Goal: Answer question/provide support

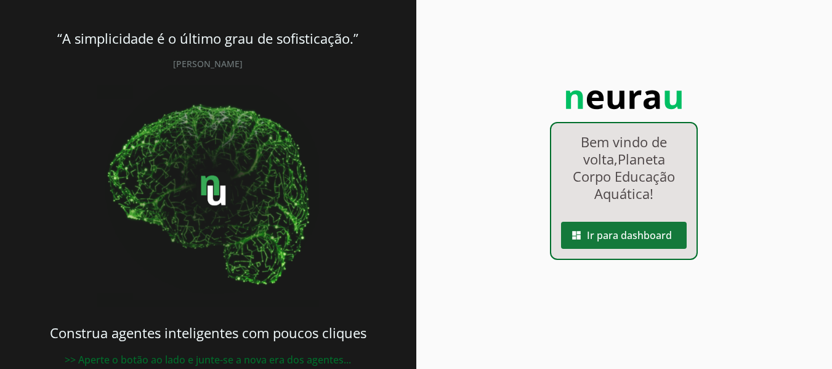
click at [626, 243] on span at bounding box center [624, 236] width 126 height 30
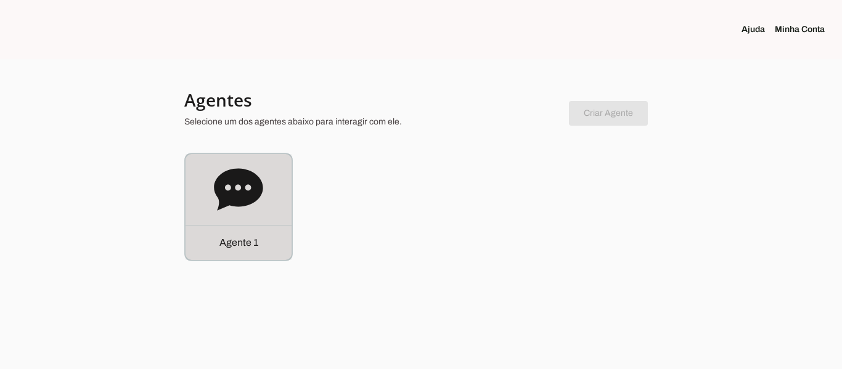
click at [245, 192] on icon at bounding box center [238, 189] width 49 height 42
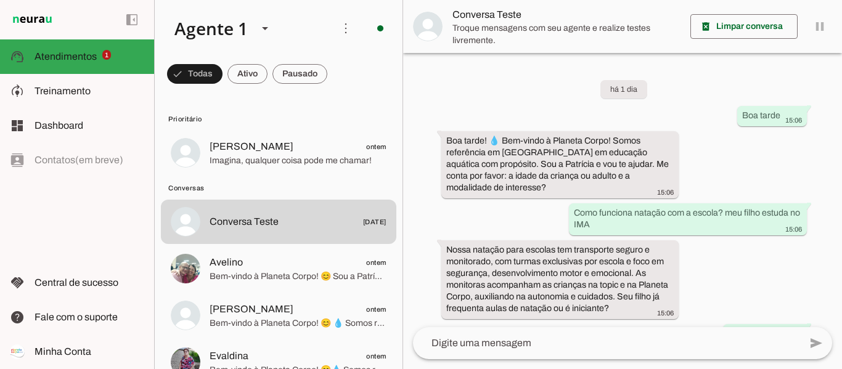
scroll to position [539, 0]
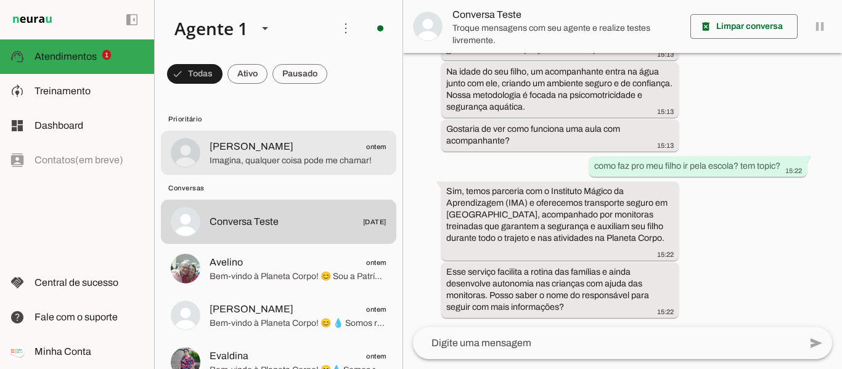
click at [299, 159] on span "Imagina, qualquer coisa pode me chamar!" at bounding box center [297, 161] width 177 height 12
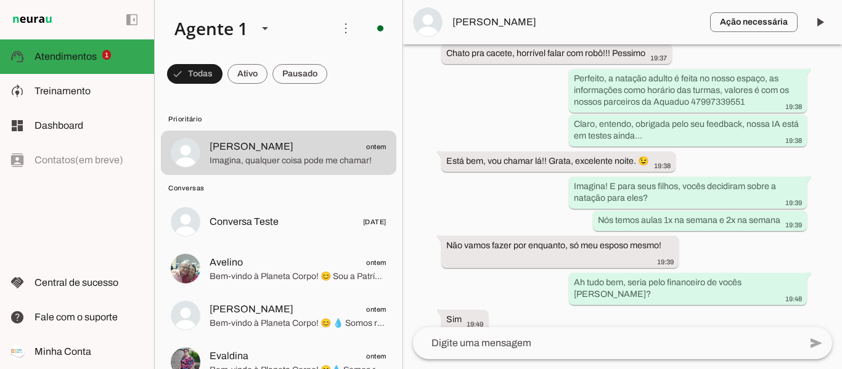
scroll to position [3802, 0]
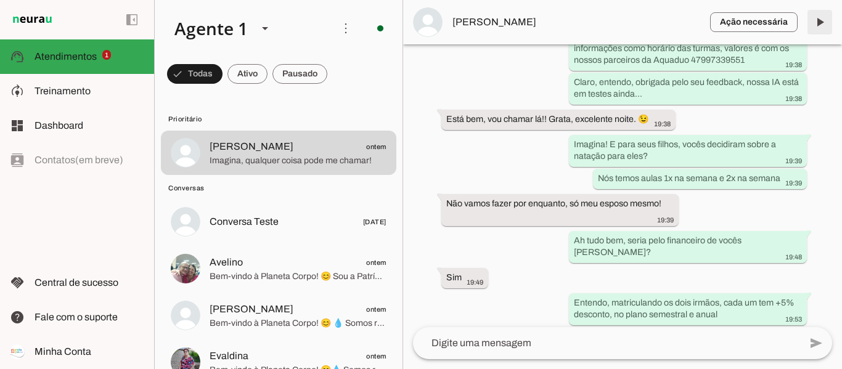
click at [816, 19] on span at bounding box center [820, 22] width 30 height 30
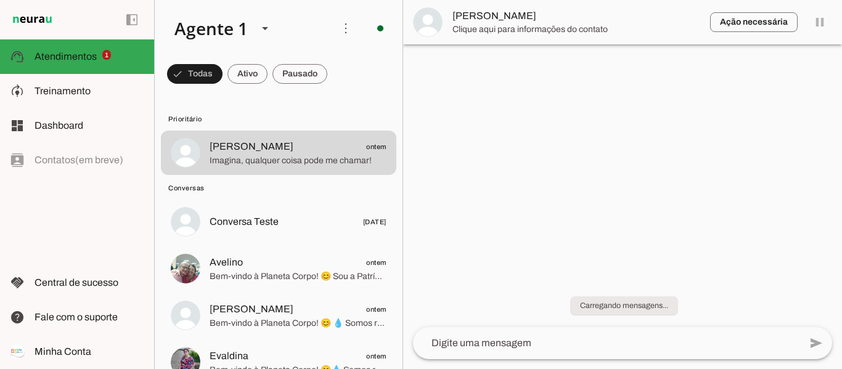
scroll to position [0, 0]
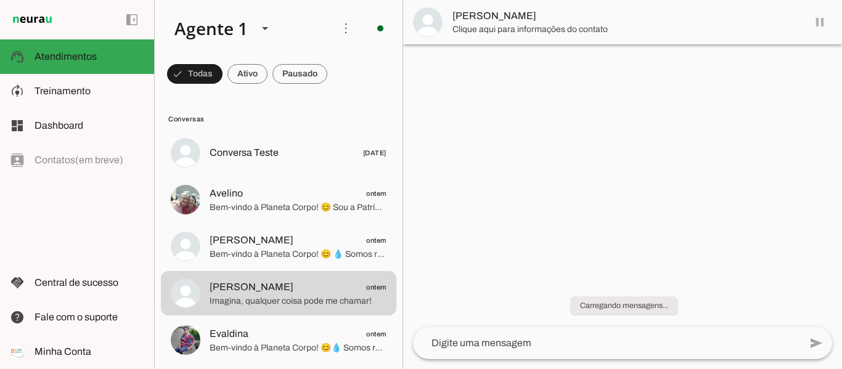
click at [816, 22] on md-item "[PERSON_NAME]" at bounding box center [622, 22] width 439 height 44
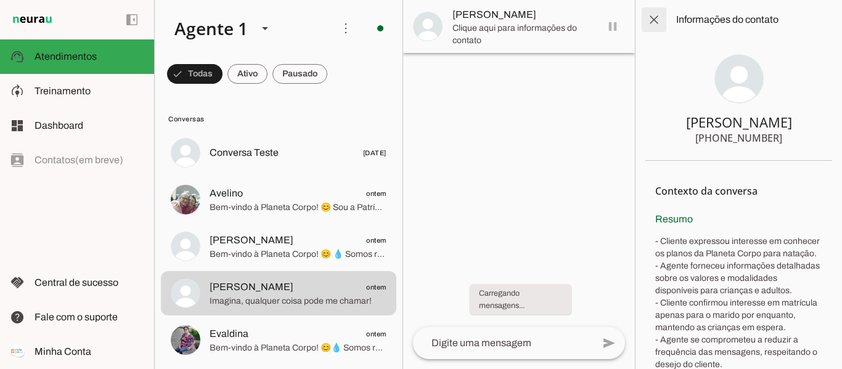
click at [652, 28] on span at bounding box center [654, 20] width 30 height 30
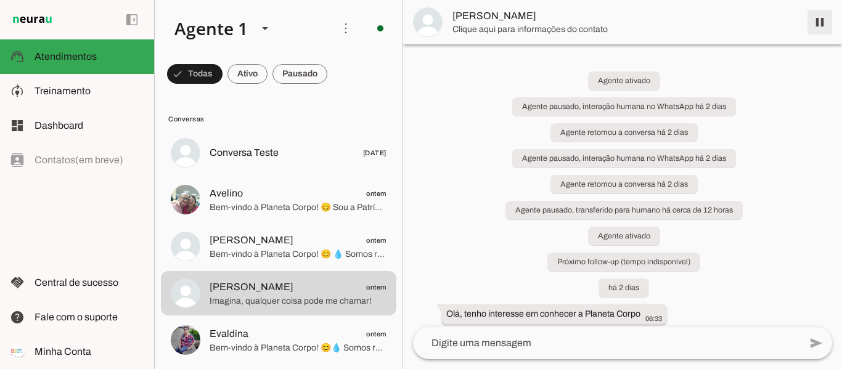
click at [818, 23] on span at bounding box center [820, 22] width 30 height 30
